Goal: Task Accomplishment & Management: Manage account settings

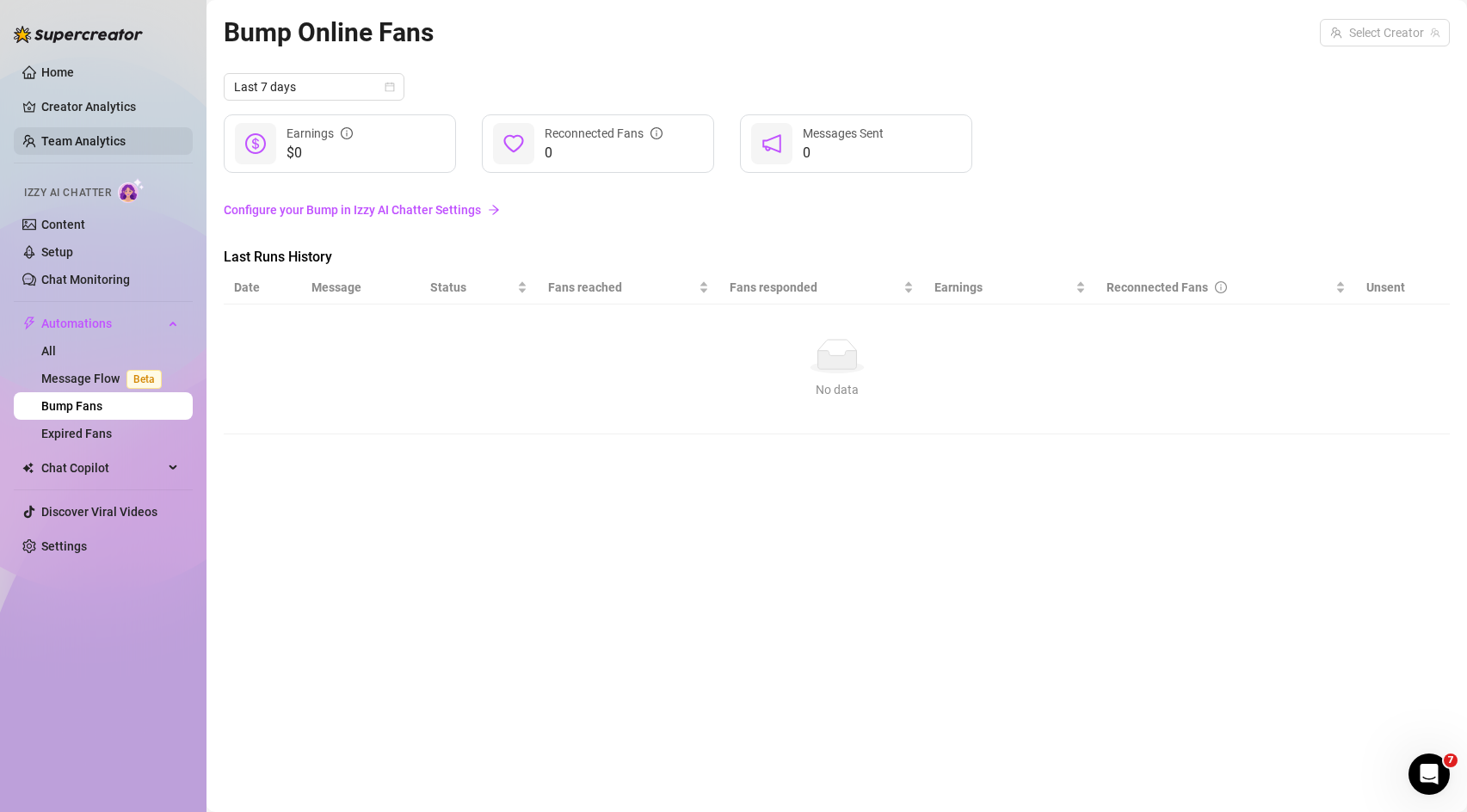
click at [99, 147] on link "Team Analytics" at bounding box center [84, 141] width 85 height 14
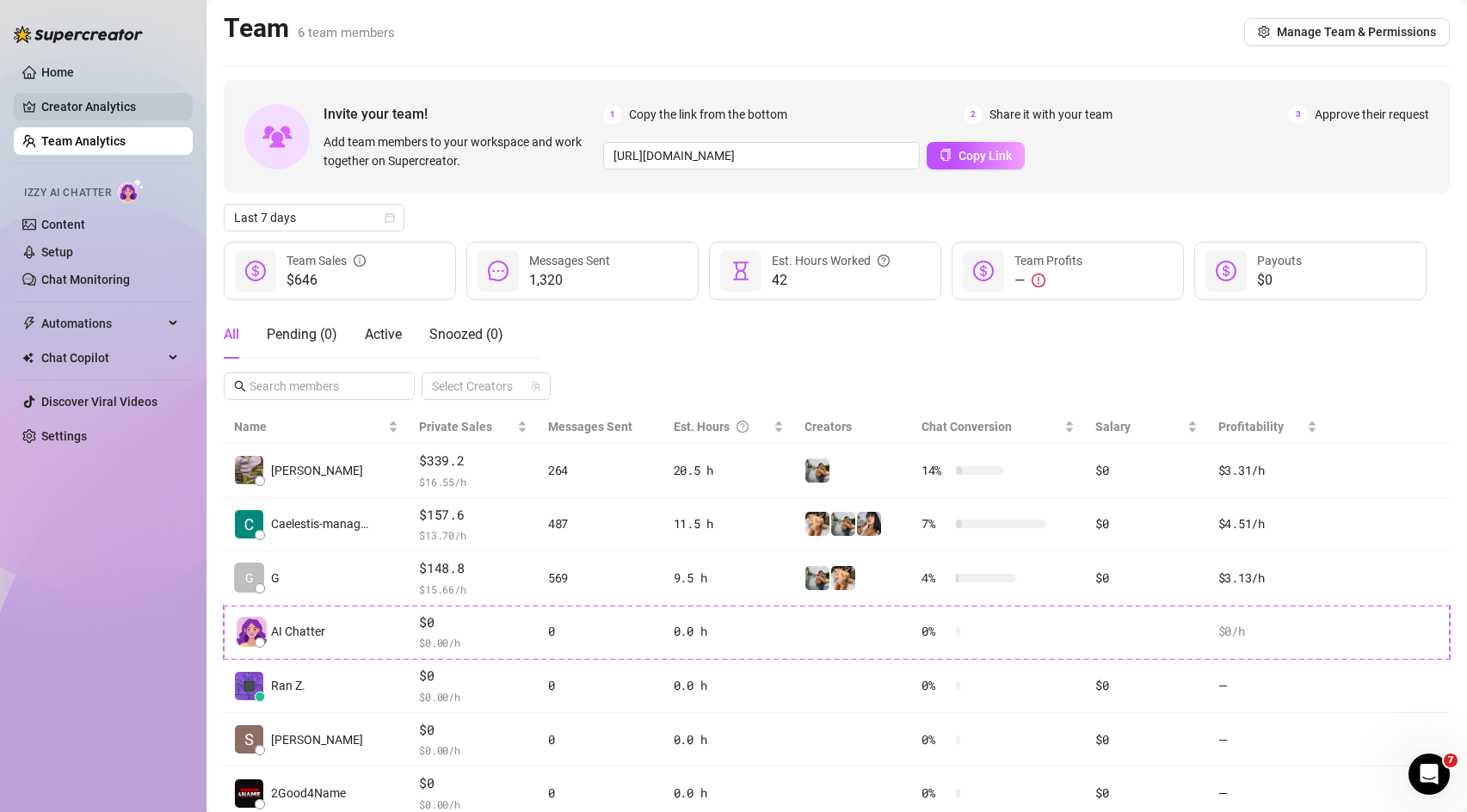
click at [112, 110] on link "Creator Analytics" at bounding box center [110, 107] width 138 height 28
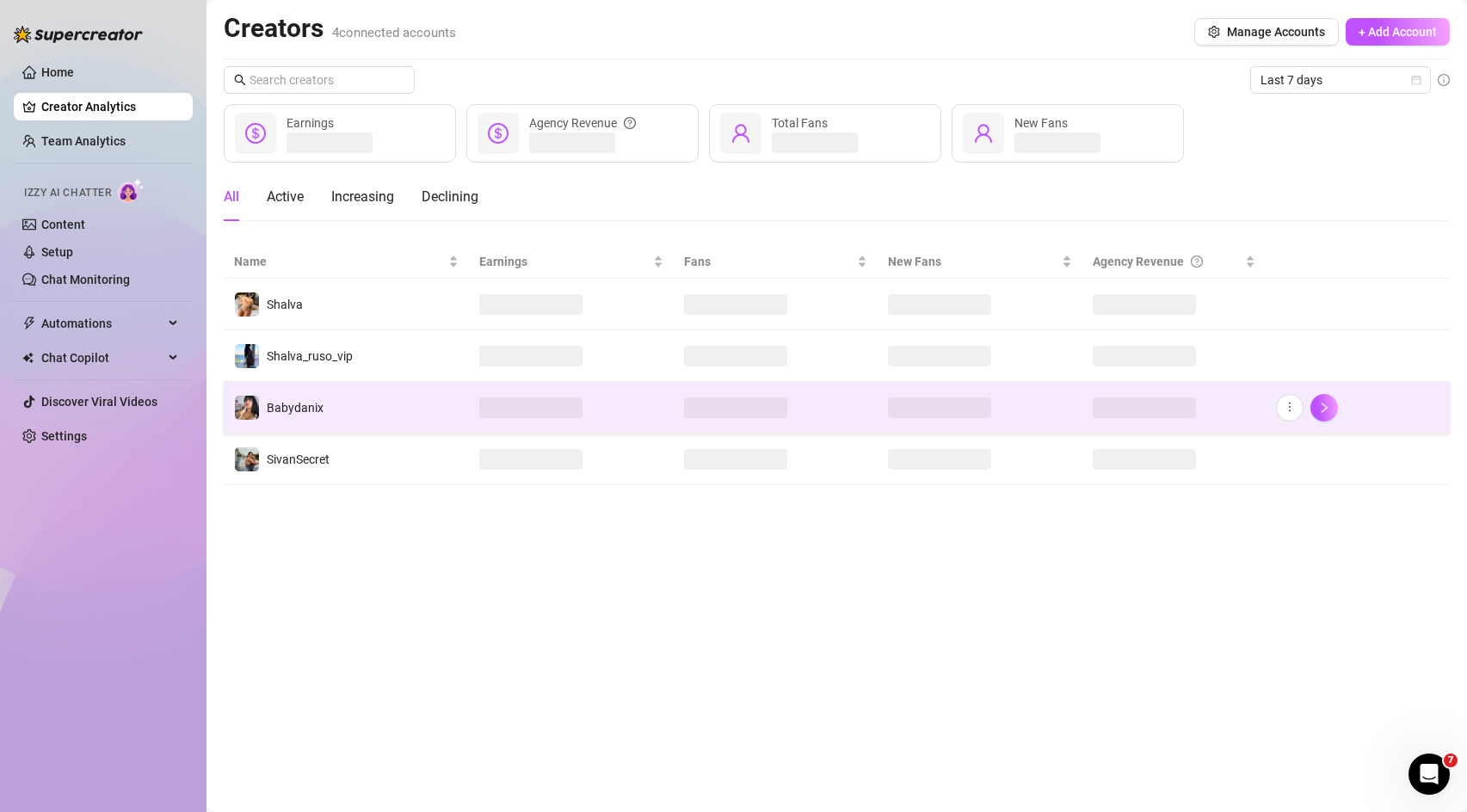
click at [648, 422] on td at bounding box center [571, 408] width 204 height 52
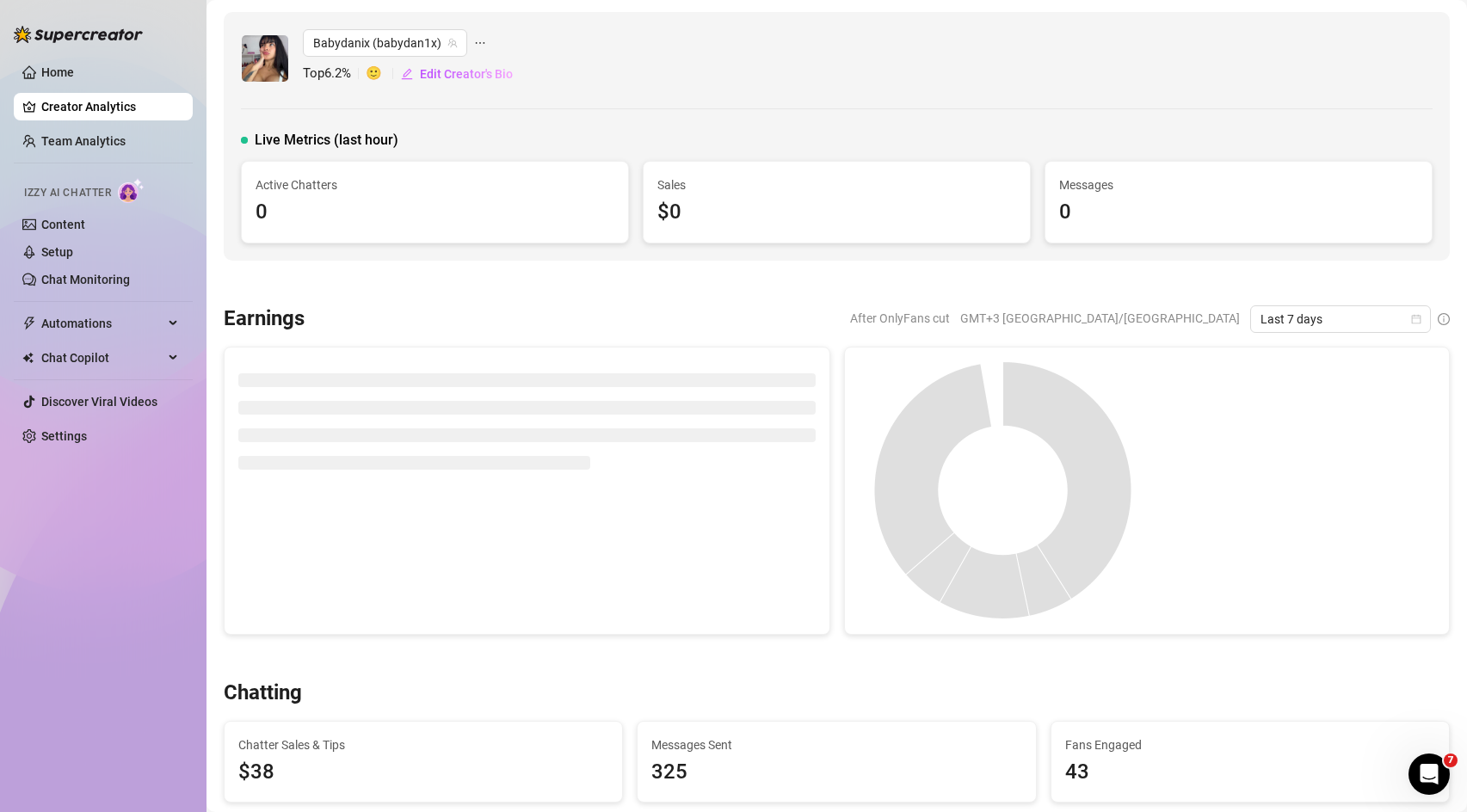
click at [80, 108] on link "Creator Analytics" at bounding box center [110, 107] width 138 height 28
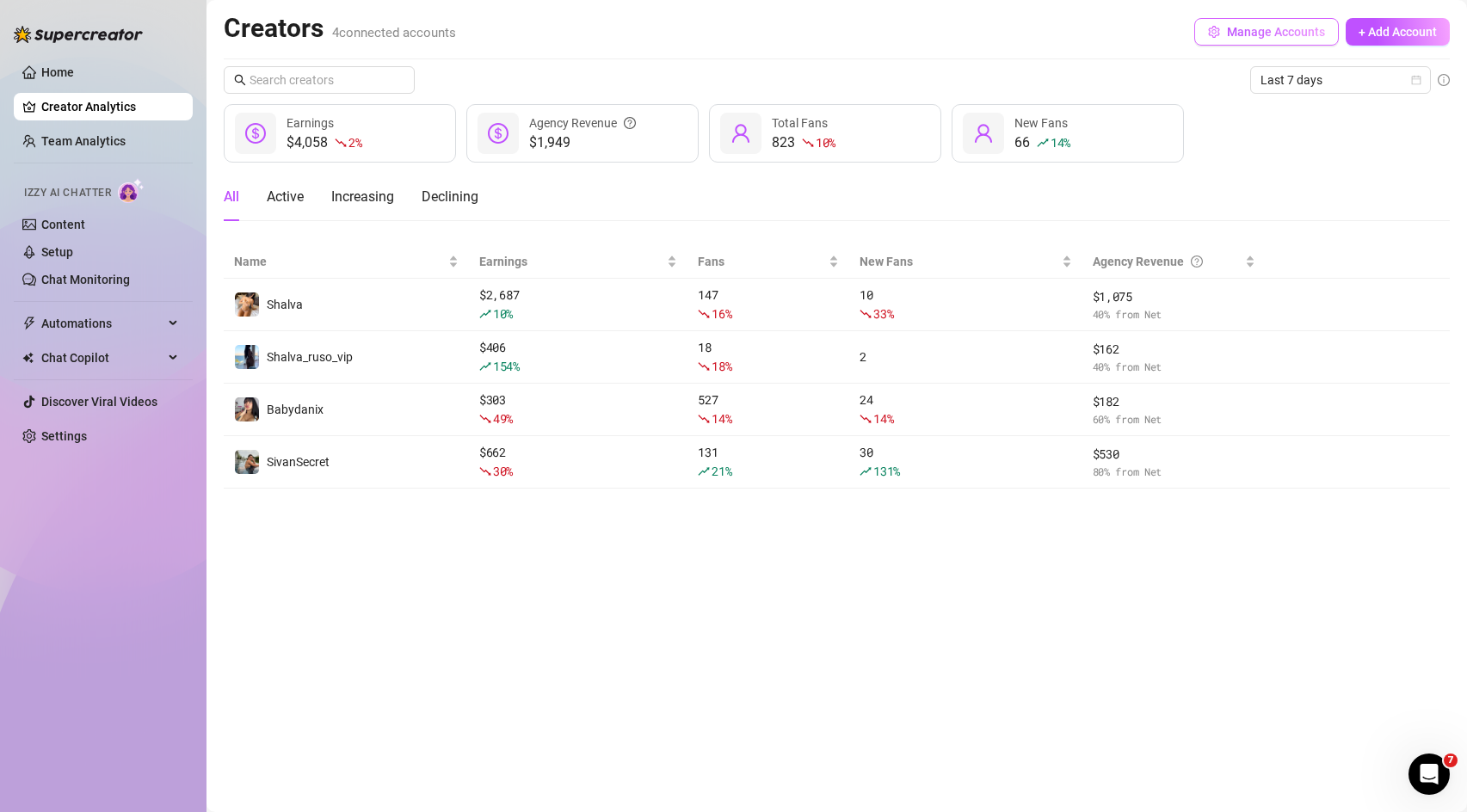
click at [1264, 35] on span "Manage Accounts" at bounding box center [1276, 32] width 98 height 14
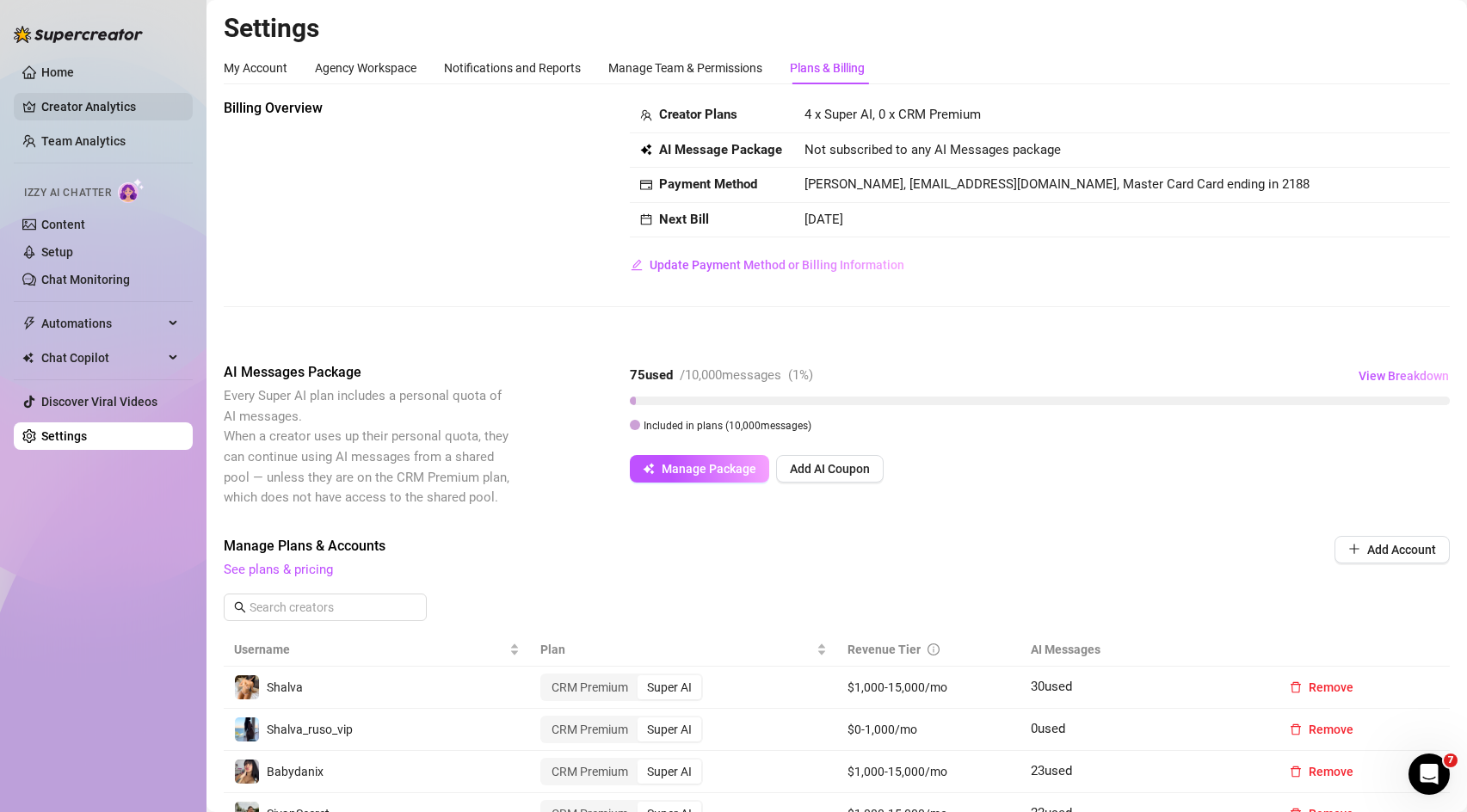
click at [53, 99] on link "Creator Analytics" at bounding box center [110, 107] width 138 height 28
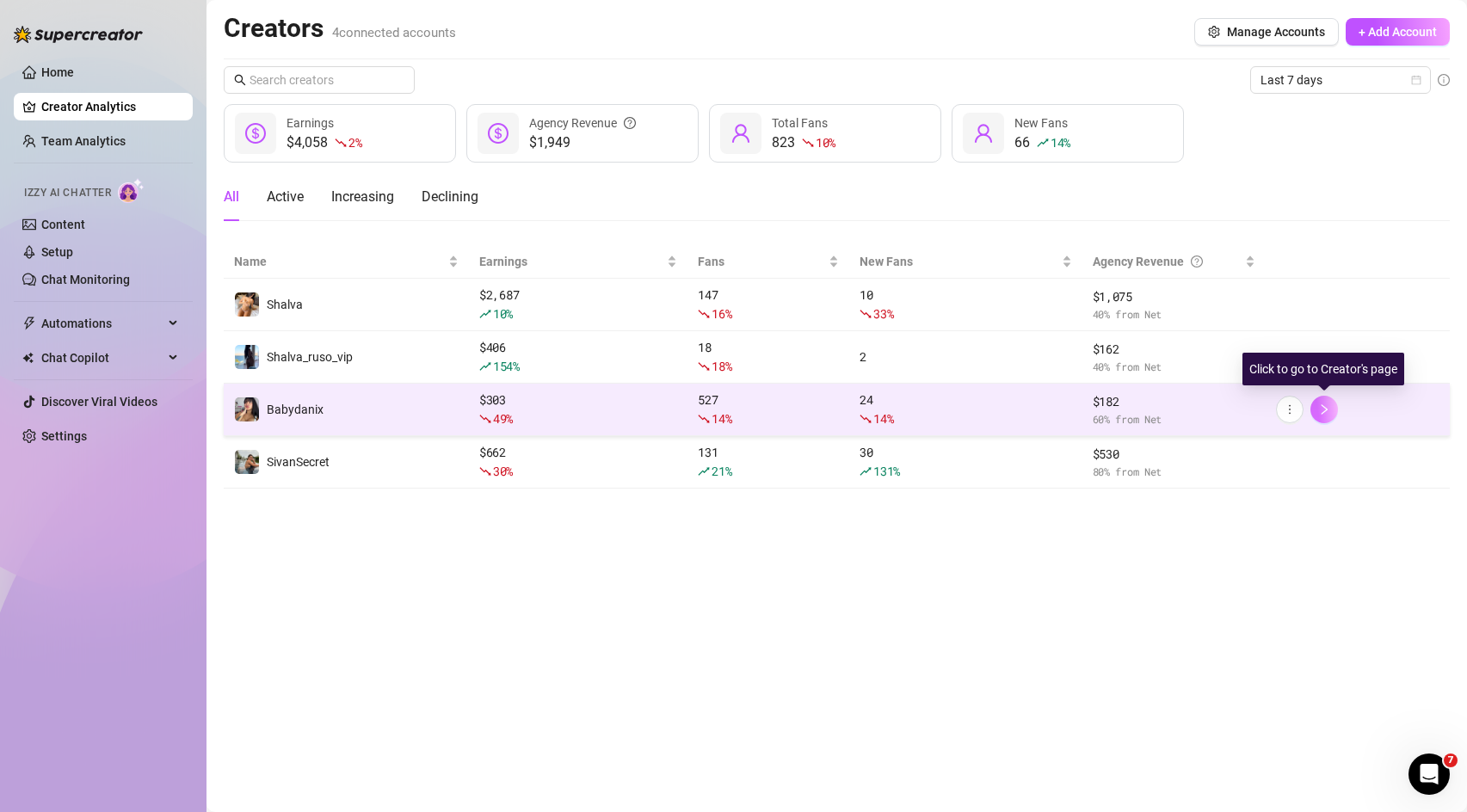
click at [1327, 409] on icon "right" at bounding box center [1325, 409] width 6 height 10
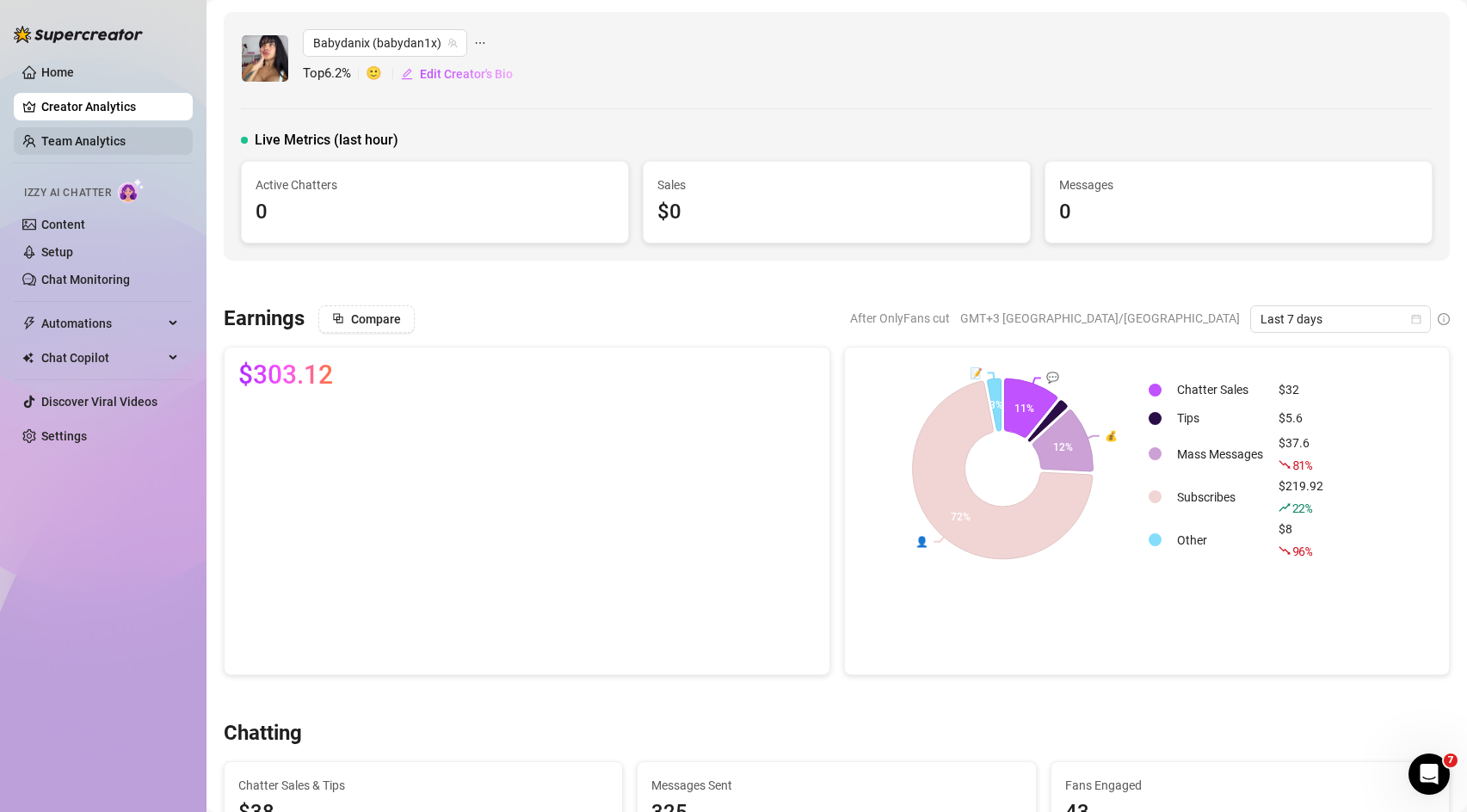
click at [126, 134] on link "Team Analytics" at bounding box center [84, 141] width 85 height 14
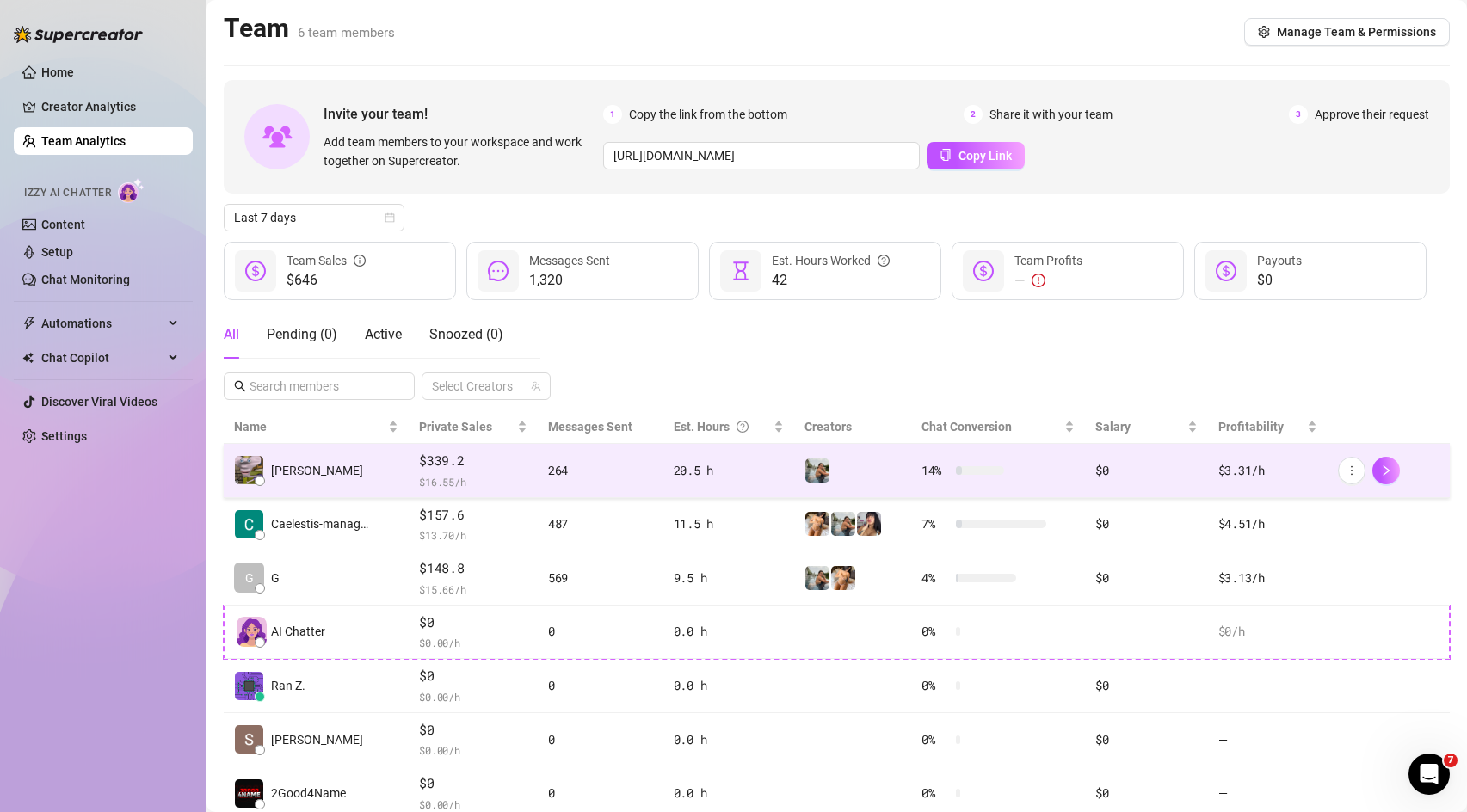
scroll to position [60, 0]
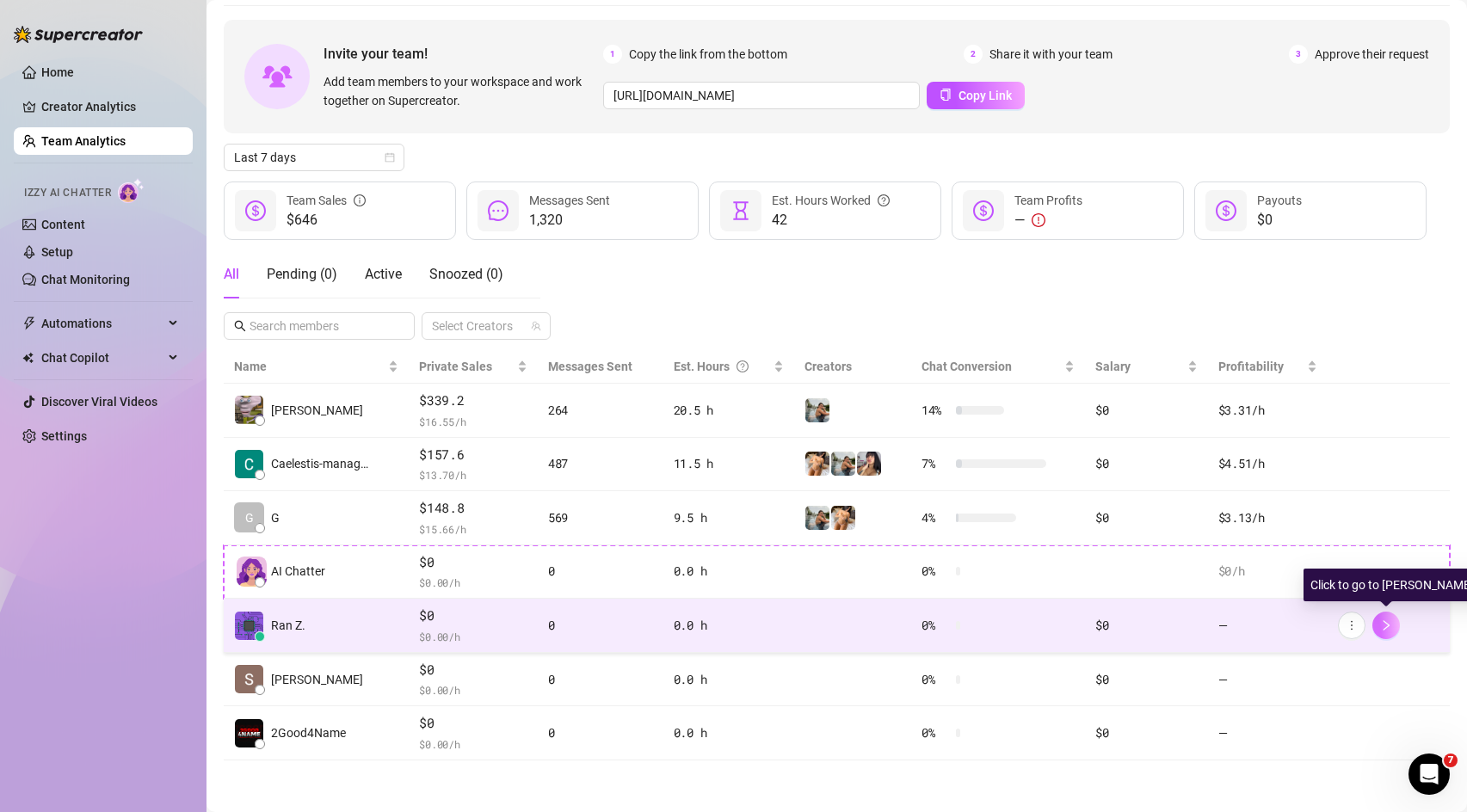
click at [1381, 628] on icon "right" at bounding box center [1386, 625] width 12 height 12
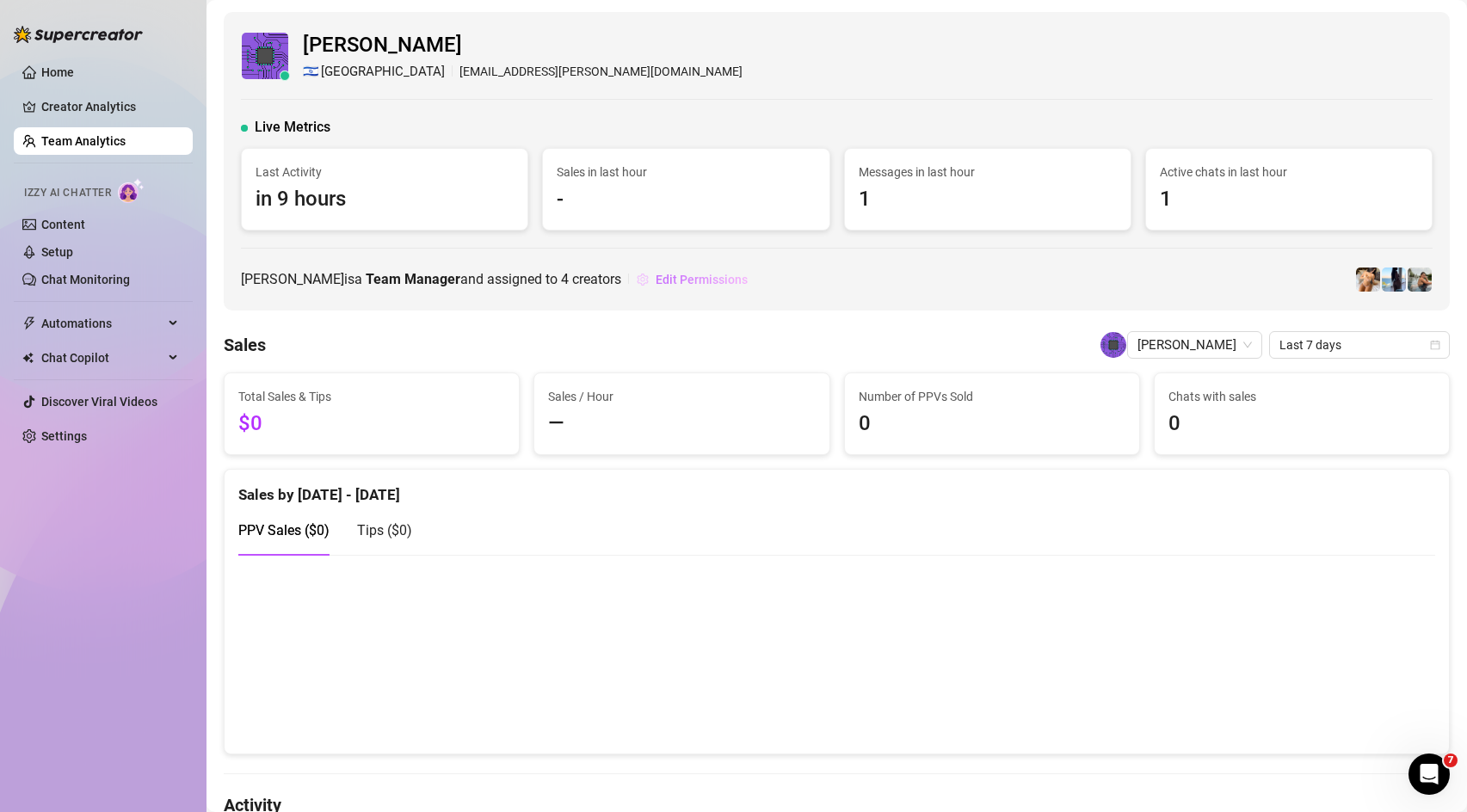
click at [661, 273] on span "Edit Permissions" at bounding box center [701, 279] width 92 height 14
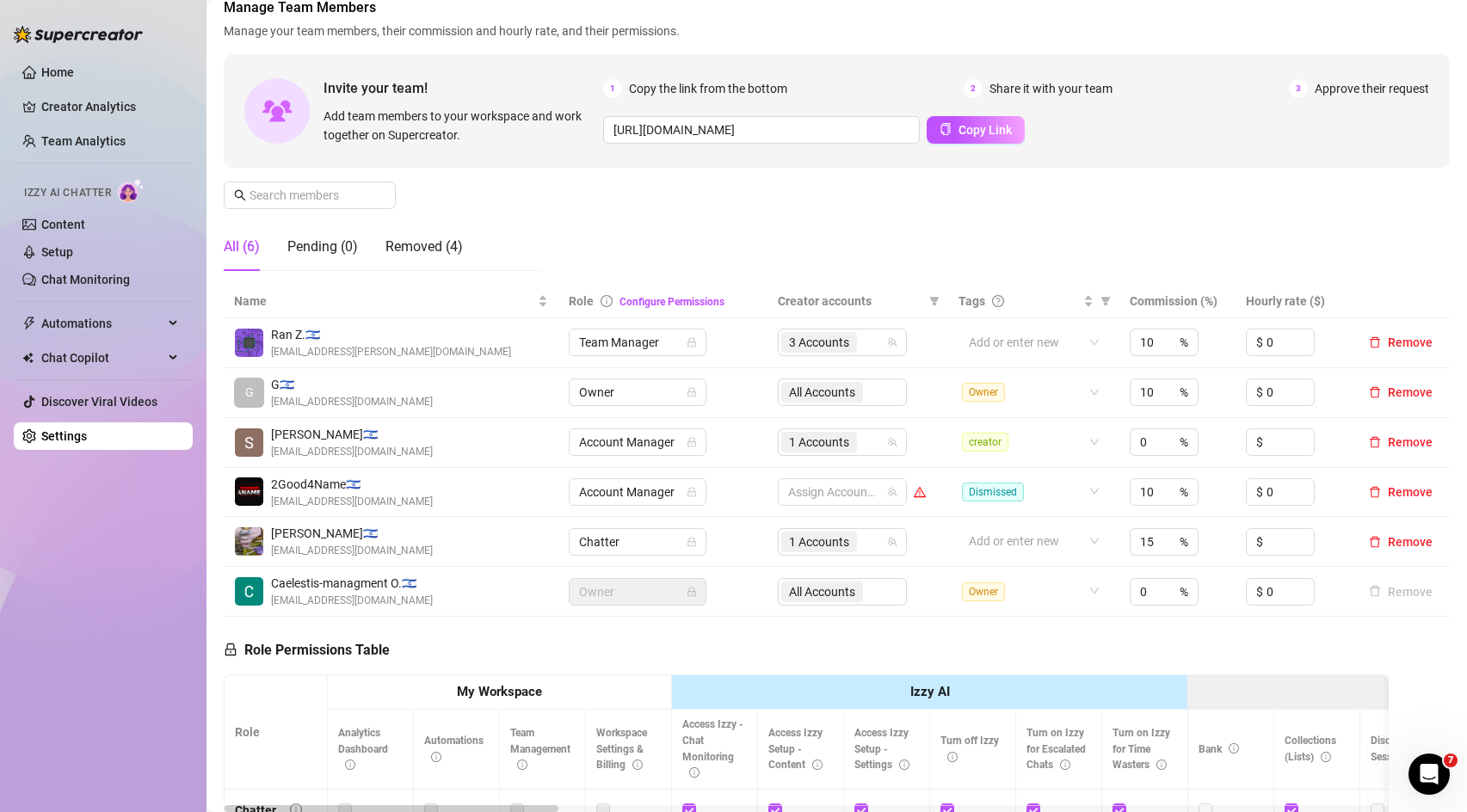
scroll to position [111, 0]
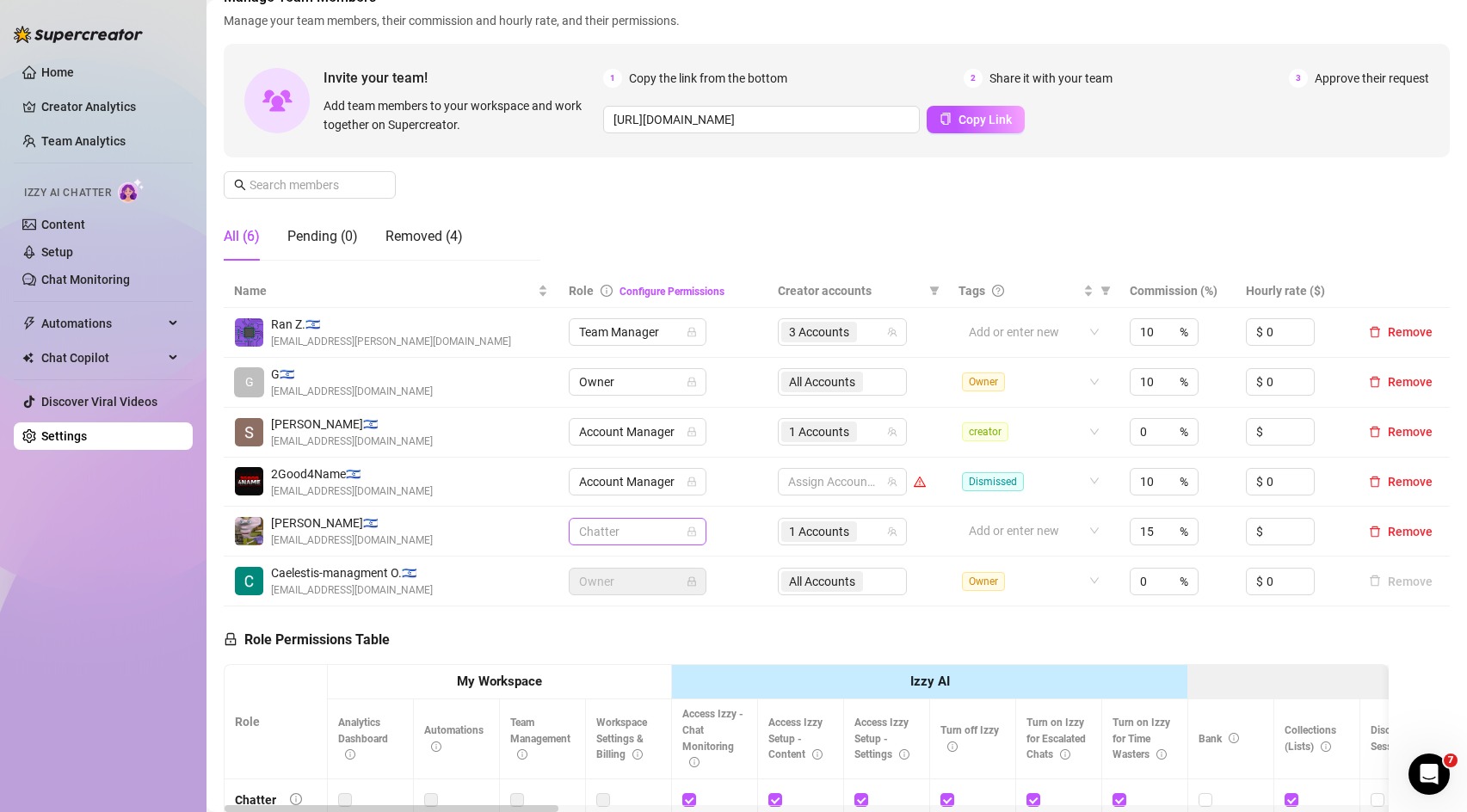
click at [649, 534] on span "Chatter" at bounding box center [637, 532] width 117 height 26
click at [643, 332] on span "Team Manager" at bounding box center [637, 332] width 117 height 26
click at [730, 327] on td "Team Manager" at bounding box center [663, 333] width 209 height 50
click at [864, 334] on input "search" at bounding box center [862, 332] width 3 height 21
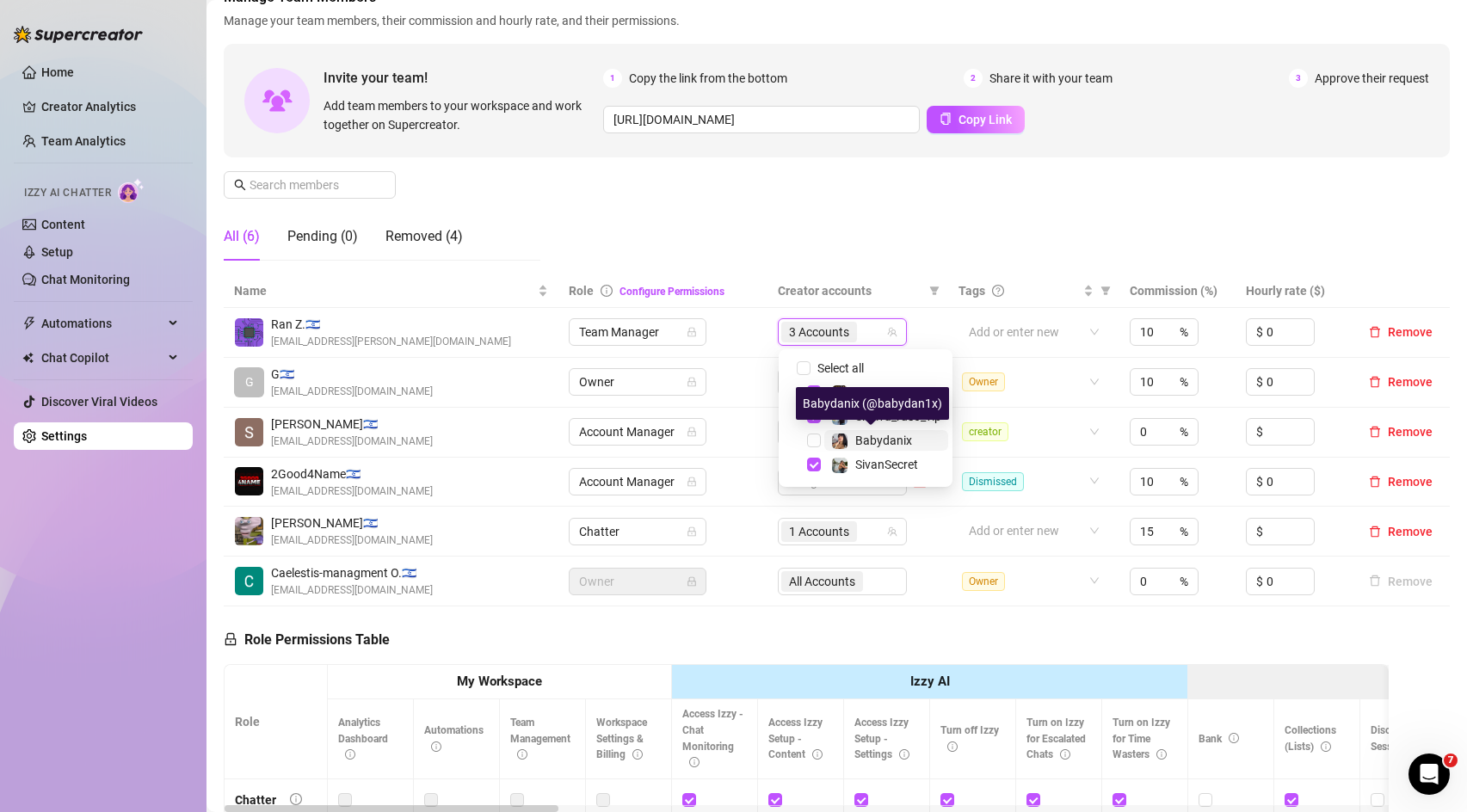
click at [863, 440] on span "Babydanix" at bounding box center [884, 440] width 57 height 14
checkbox input "true"
click at [931, 331] on td "All Accounts" at bounding box center [858, 333] width 181 height 50
click at [879, 338] on div "All Accounts" at bounding box center [833, 332] width 104 height 24
click at [931, 341] on td "All Accounts" at bounding box center [858, 333] width 181 height 50
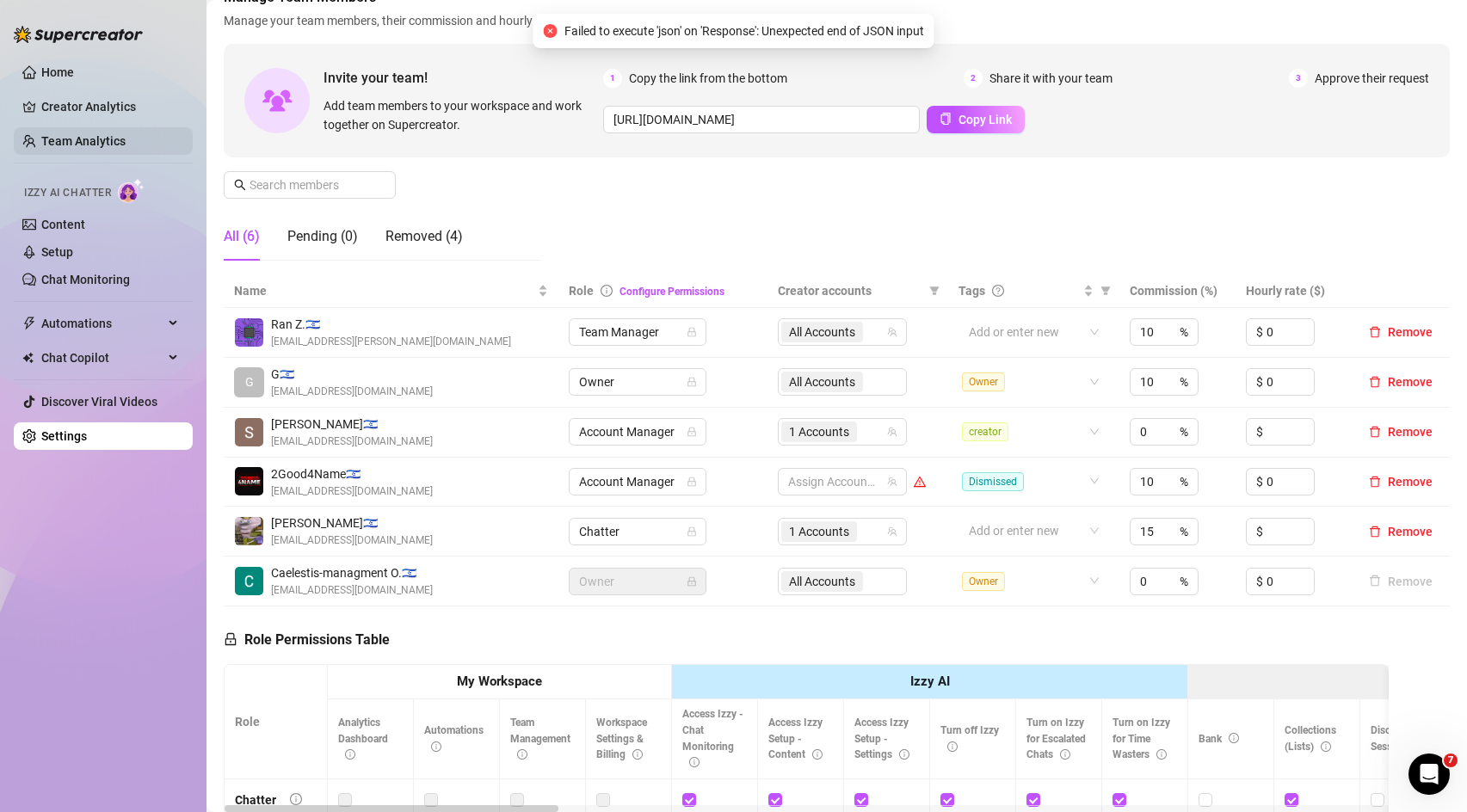
click at [103, 135] on link "Team Analytics" at bounding box center [84, 141] width 85 height 14
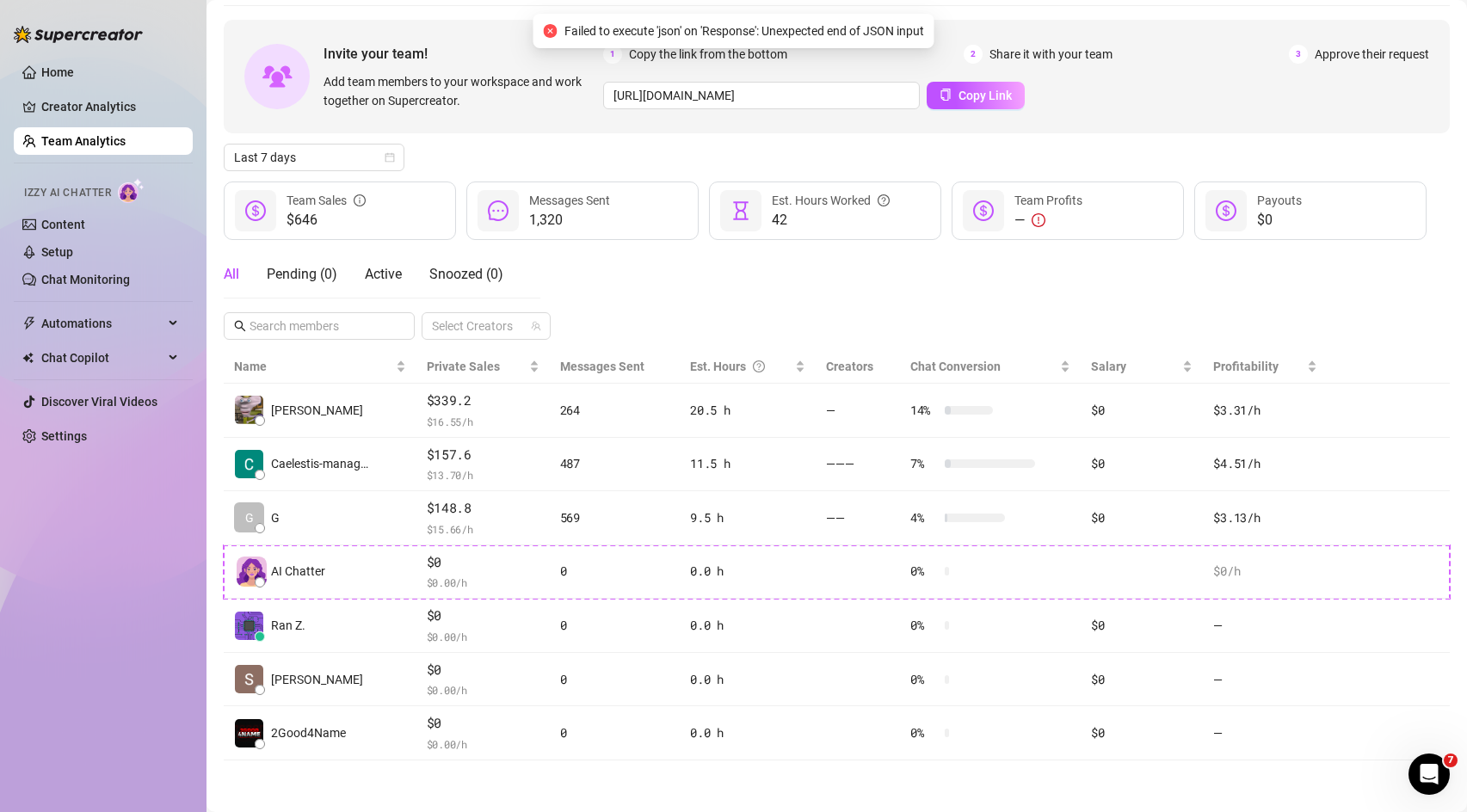
scroll to position [60, 0]
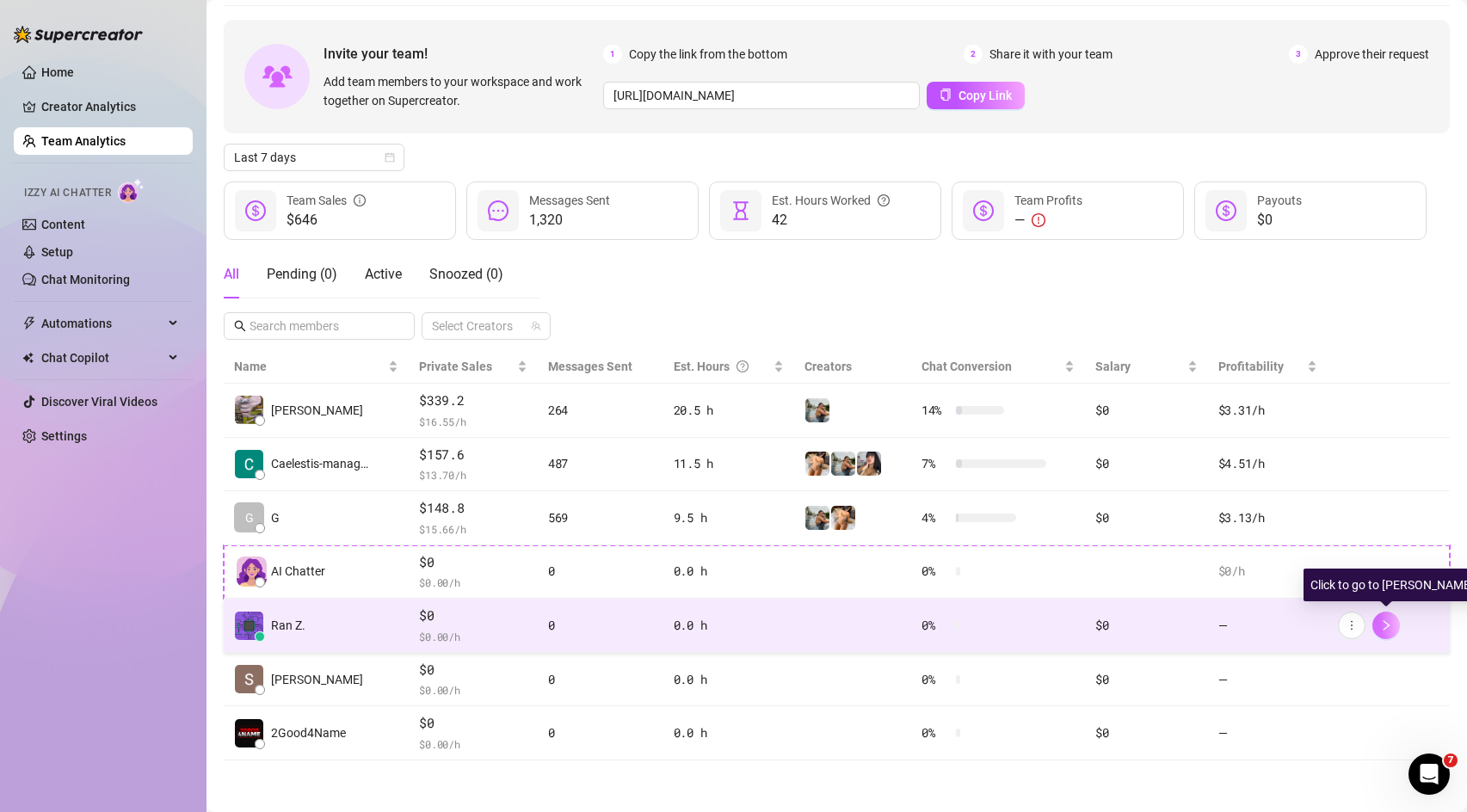
click at [1390, 634] on button "button" at bounding box center [1386, 625] width 28 height 28
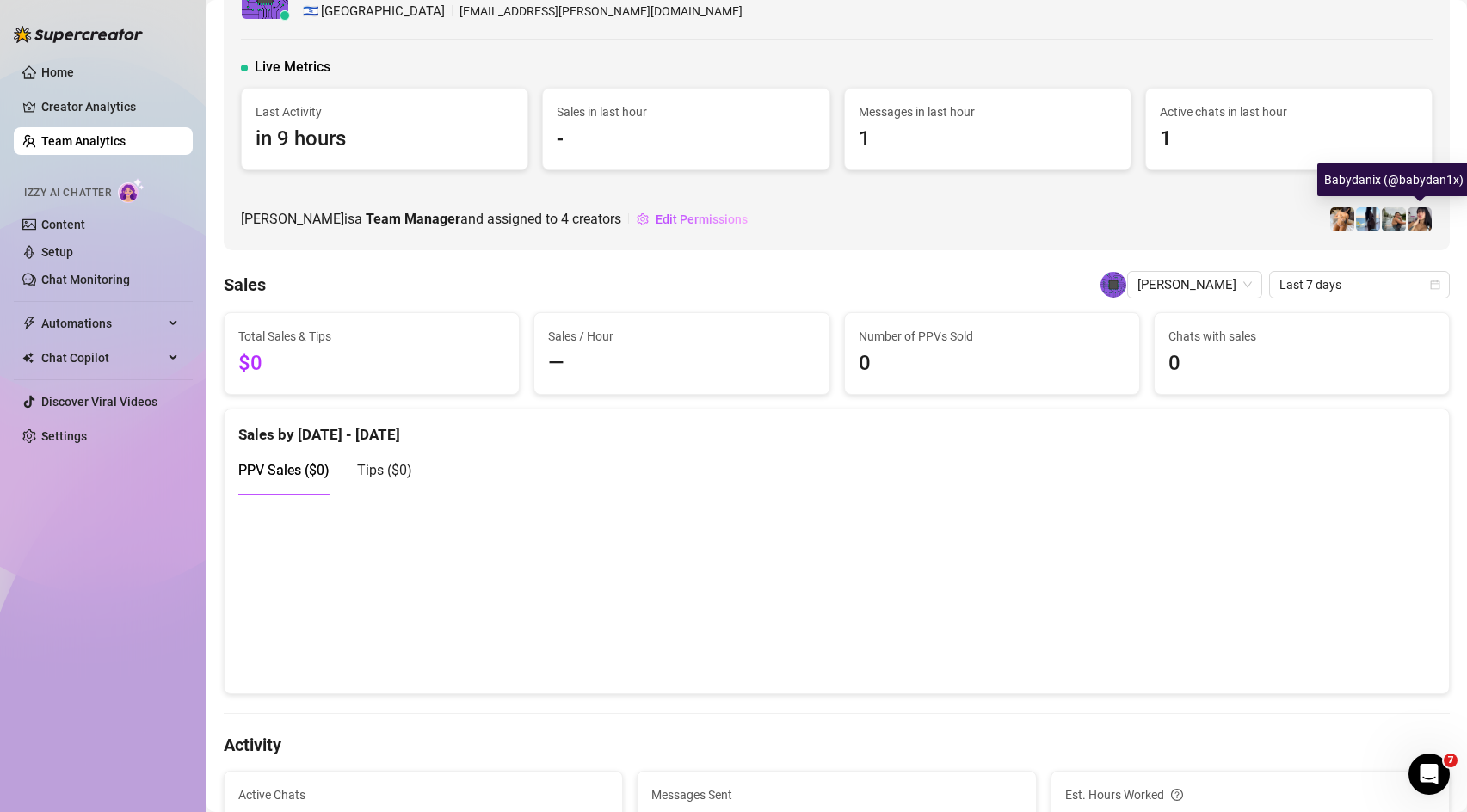
click at [695, 218] on span "Edit Permissions" at bounding box center [701, 219] width 92 height 14
click span "Team Manager"
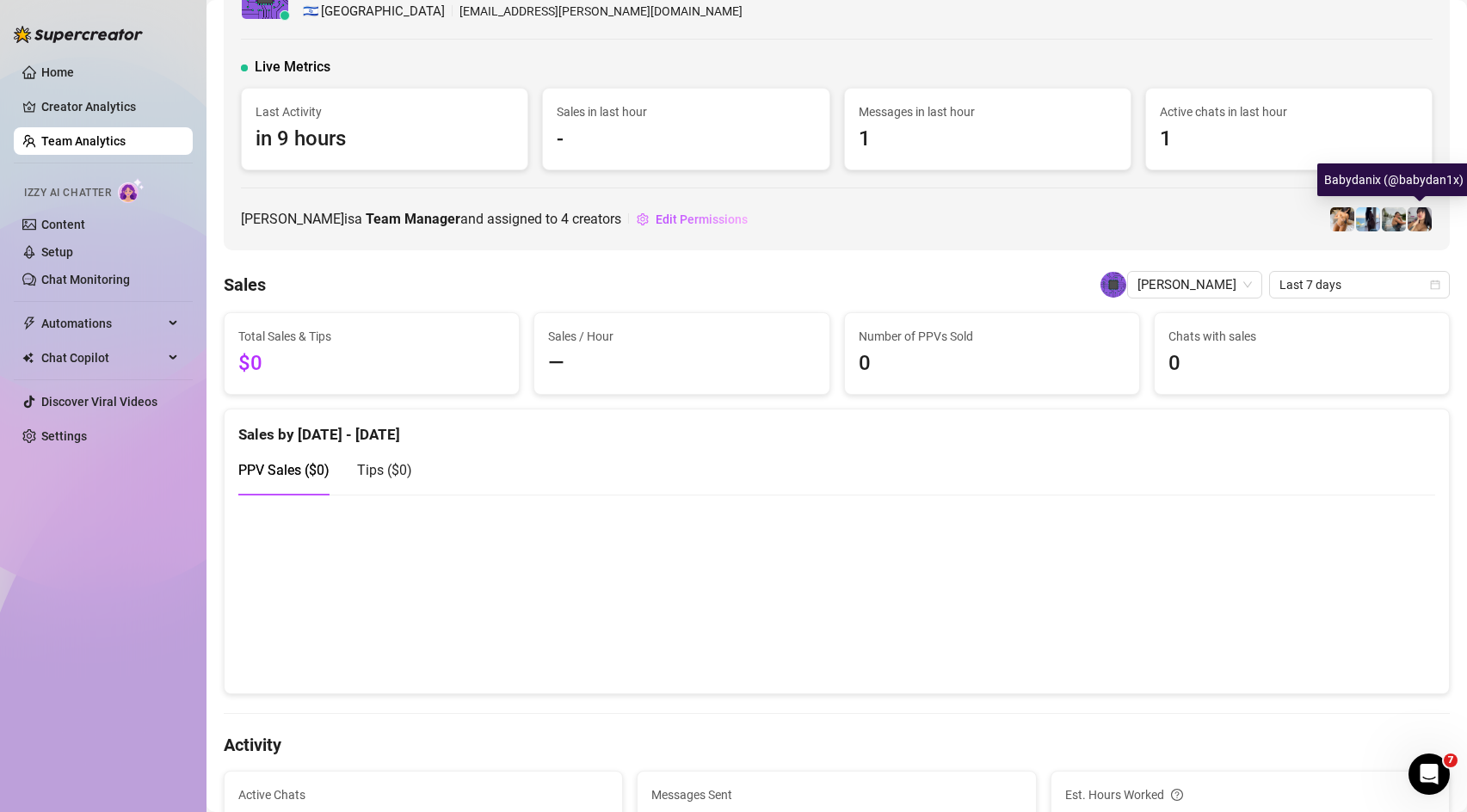
click span "Team Manager"
click div "Supervisor"
click span "Team Manager"
click div "Team Manager"
